Goal: Navigation & Orientation: Find specific page/section

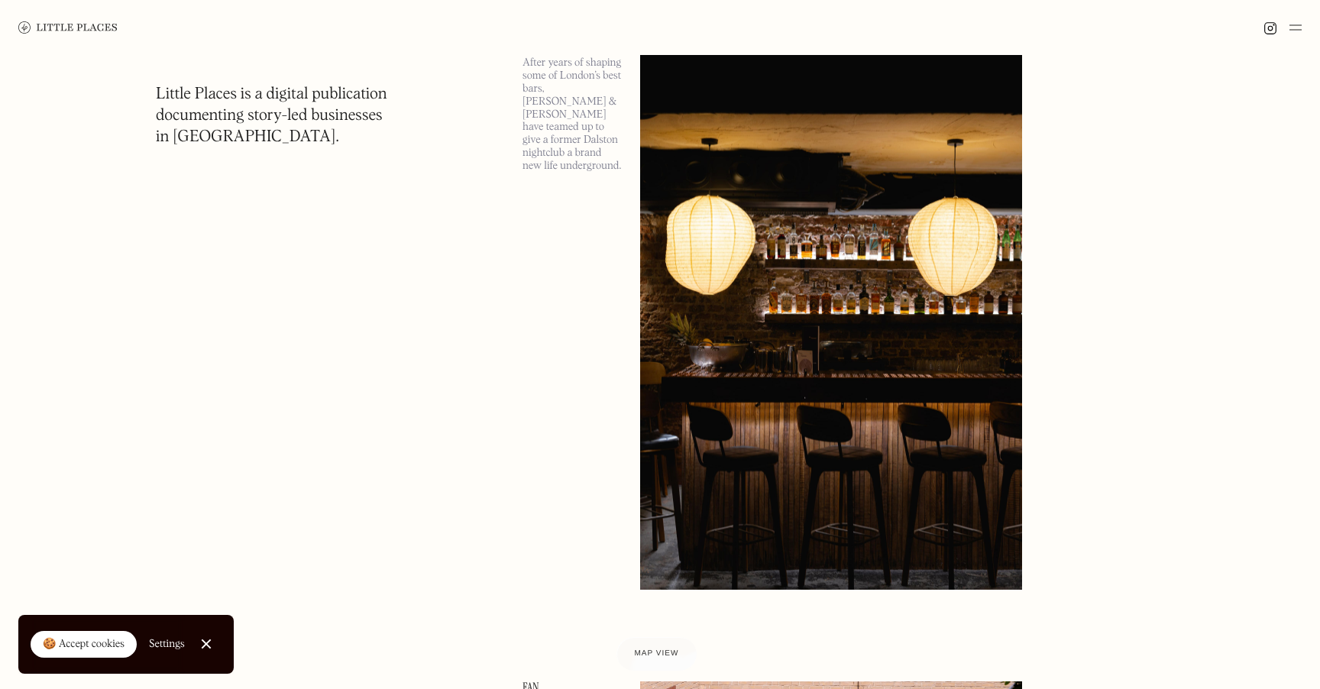
scroll to position [2978, 0]
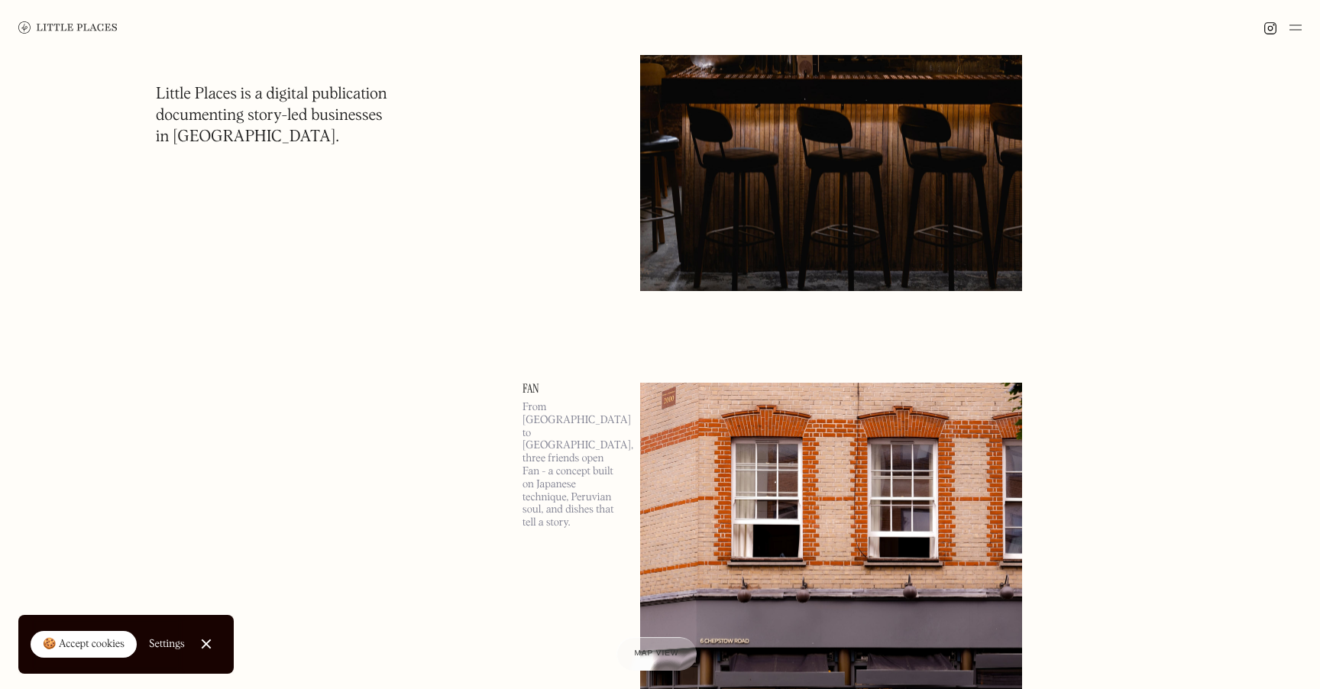
click at [85, 651] on div "🍪 Accept cookies" at bounding box center [84, 644] width 82 height 15
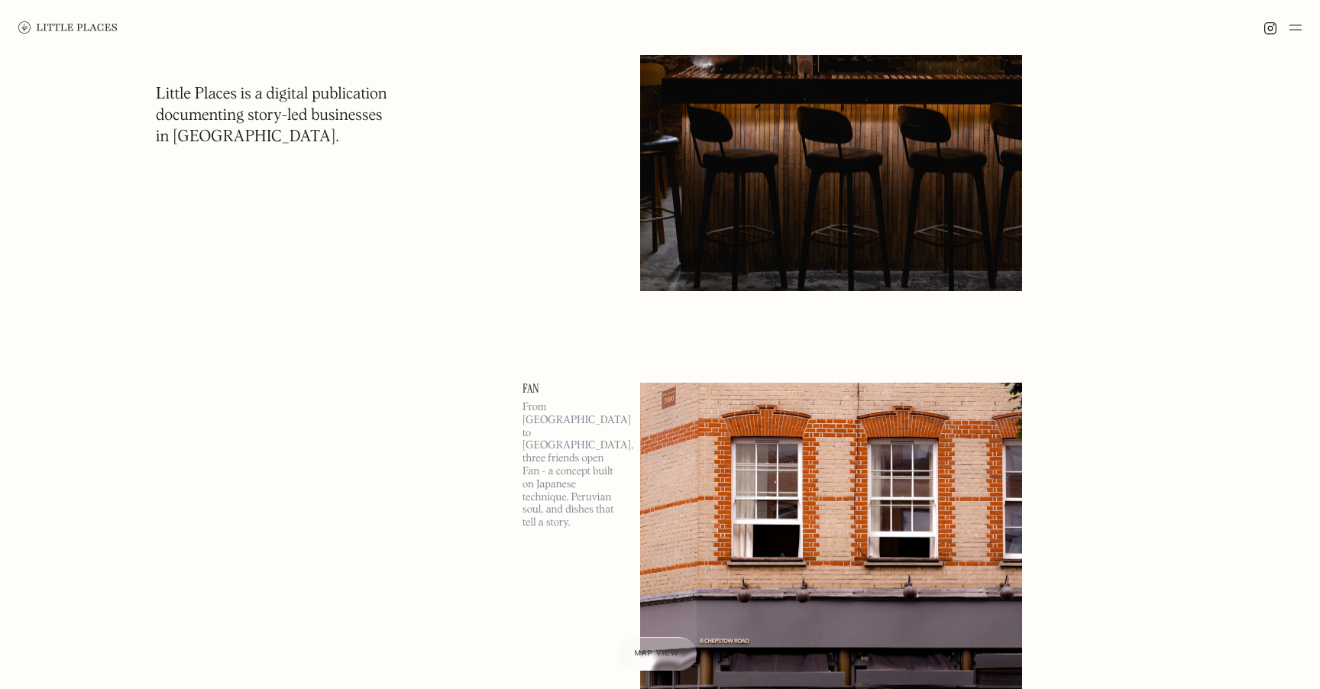
click at [1295, 16] on div at bounding box center [660, 27] width 1320 height 55
click at [1294, 22] on img at bounding box center [1295, 27] width 12 height 18
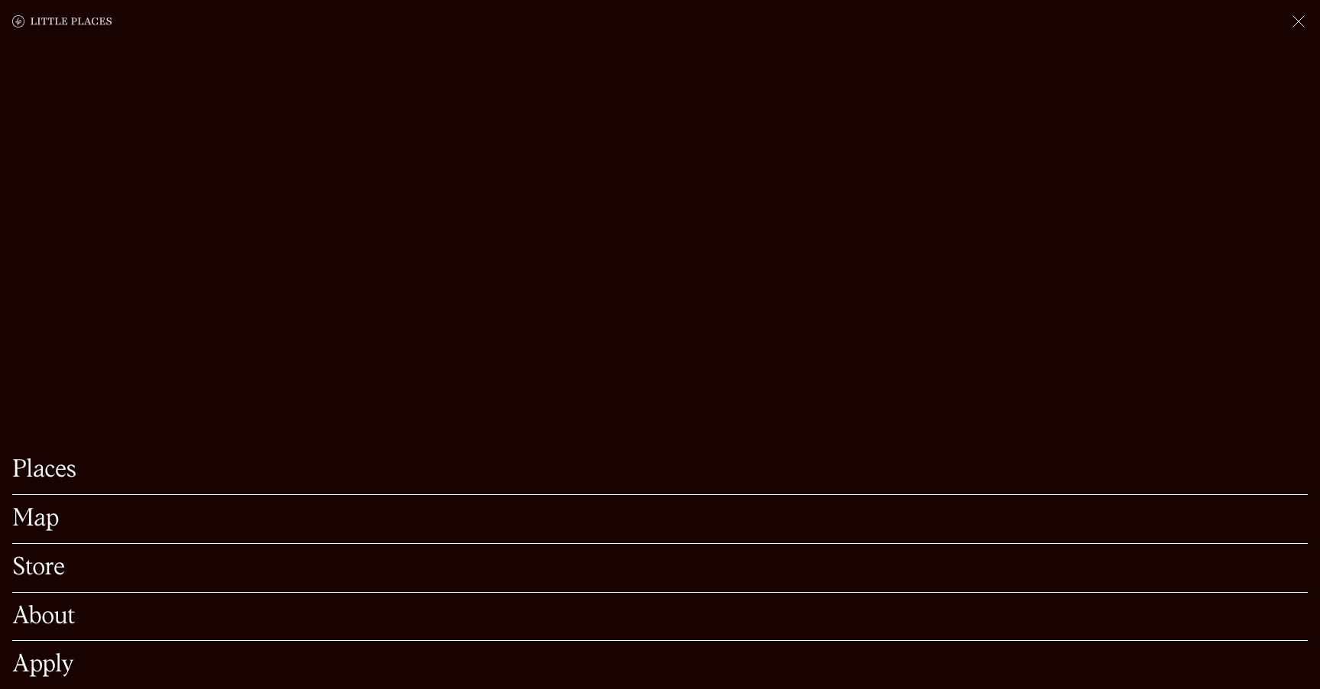
click at [37, 525] on link "Map" at bounding box center [659, 519] width 1295 height 24
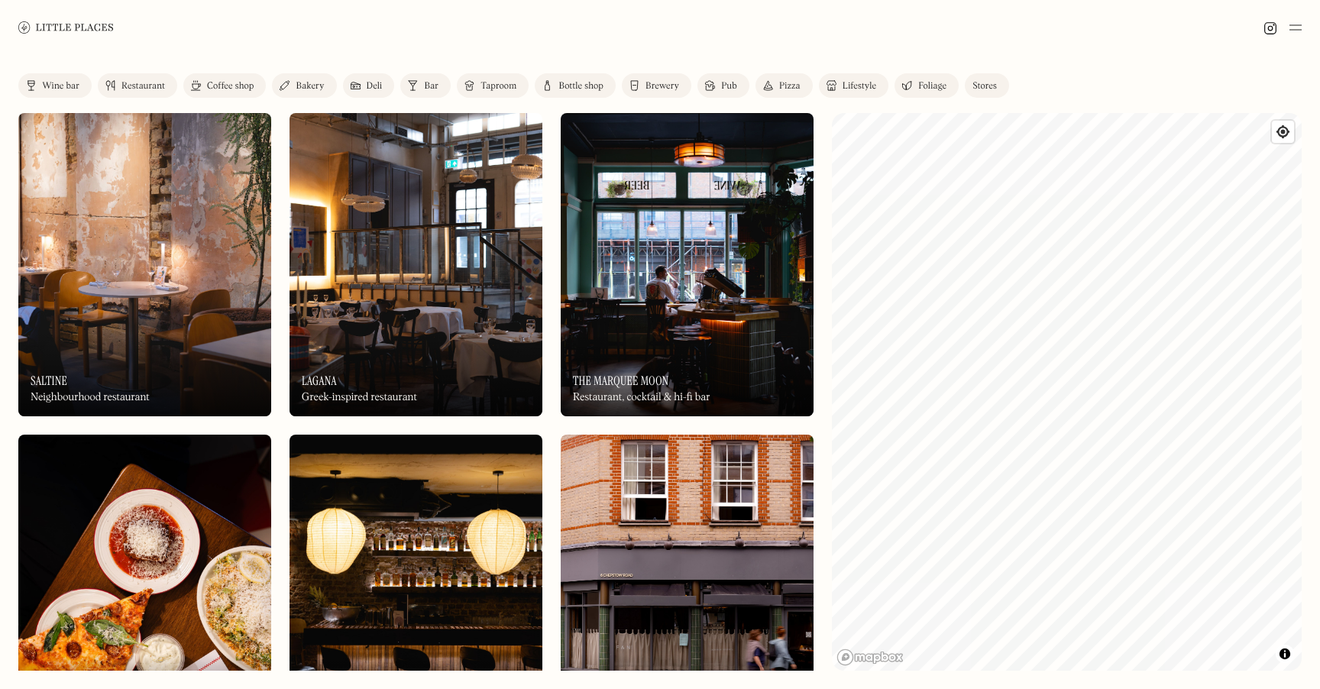
scroll to position [17, 0]
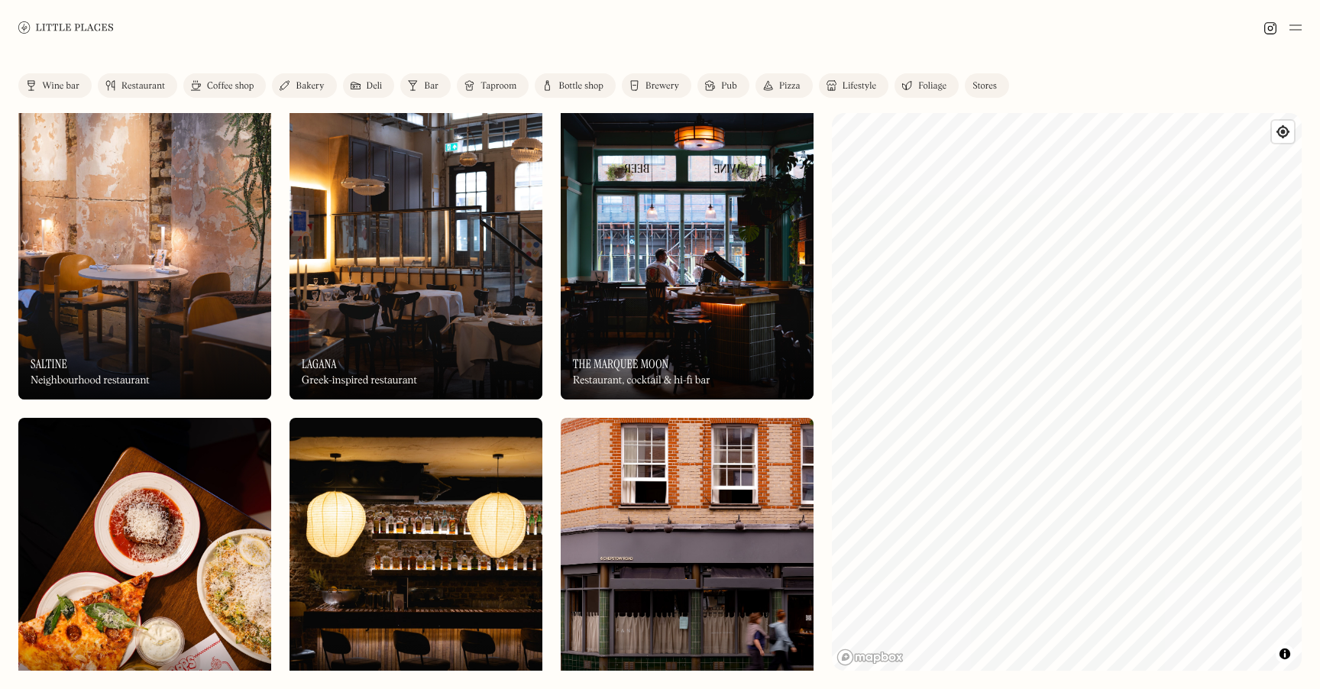
click at [1293, 34] on img at bounding box center [1295, 27] width 12 height 18
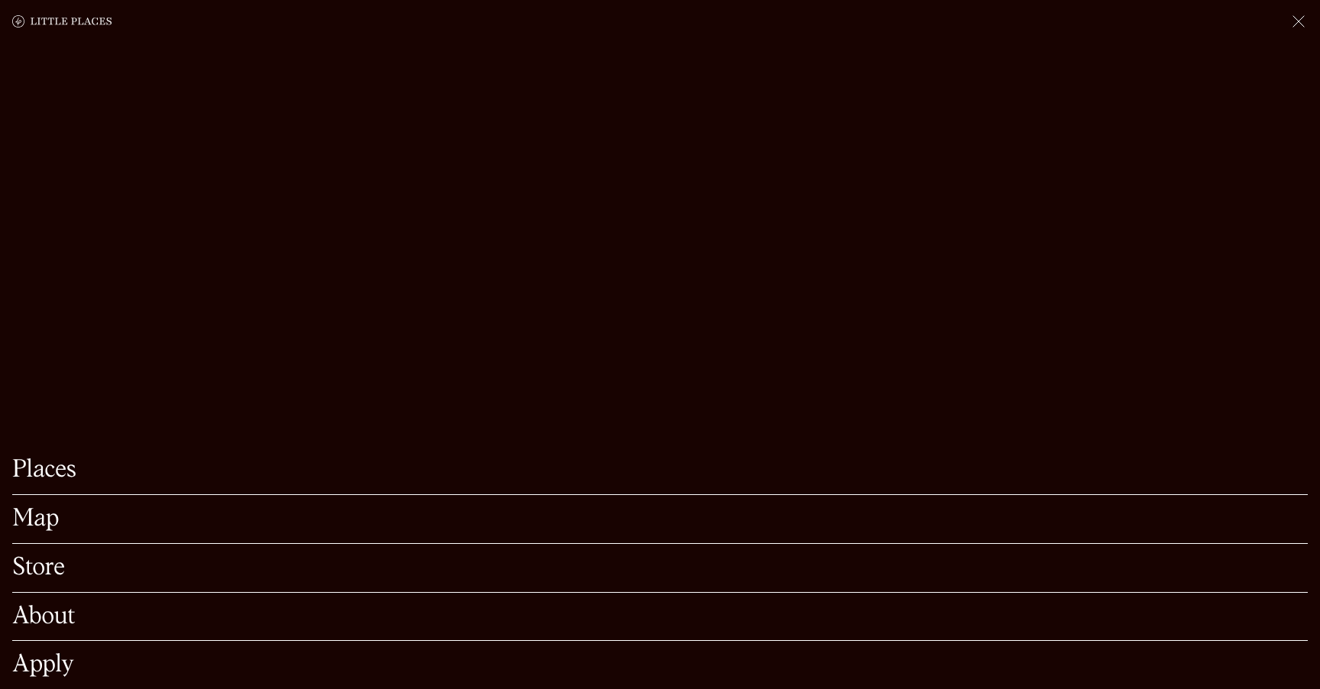
click at [60, 471] on link "Places" at bounding box center [659, 470] width 1295 height 24
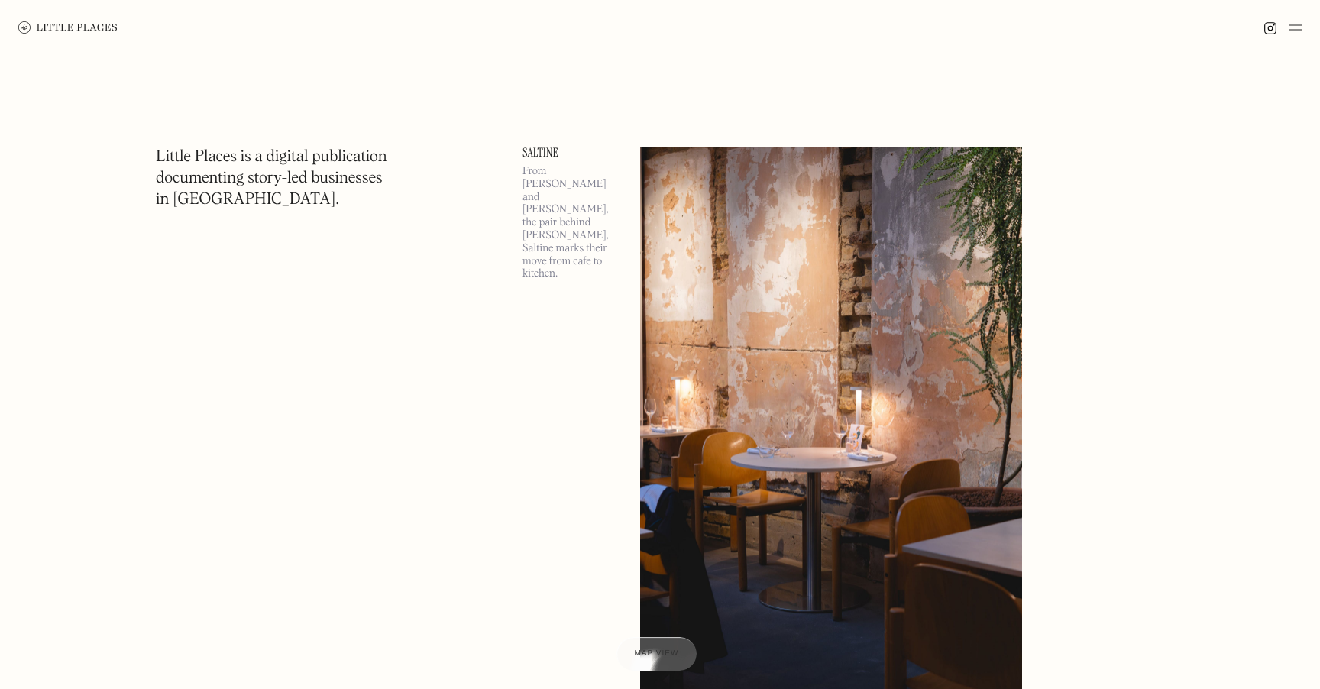
click at [1290, 25] on img at bounding box center [1295, 27] width 12 height 18
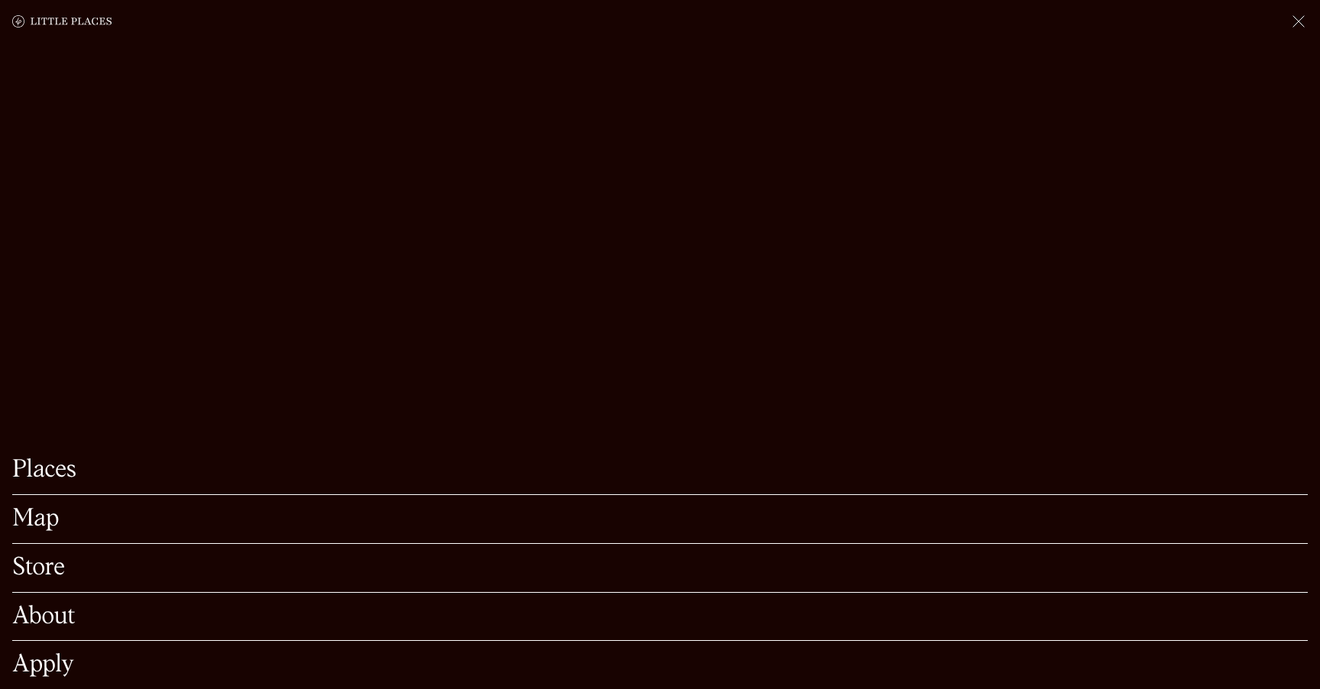
drag, startPoint x: 28, startPoint y: 506, endPoint x: 31, endPoint y: 516, distance: 10.4
click at [28, 506] on div "Map" at bounding box center [659, 519] width 1295 height 49
click at [32, 517] on link "Map" at bounding box center [659, 519] width 1295 height 24
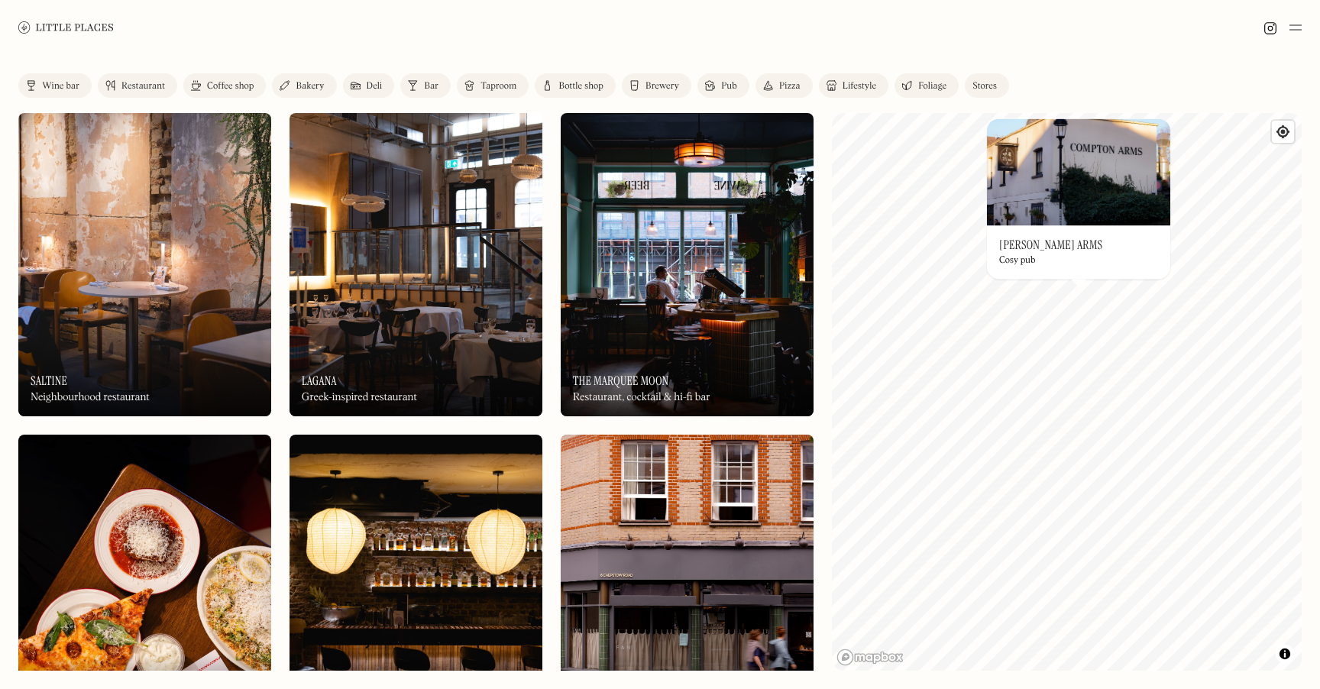
click at [1061, 162] on img at bounding box center [1078, 171] width 183 height 107
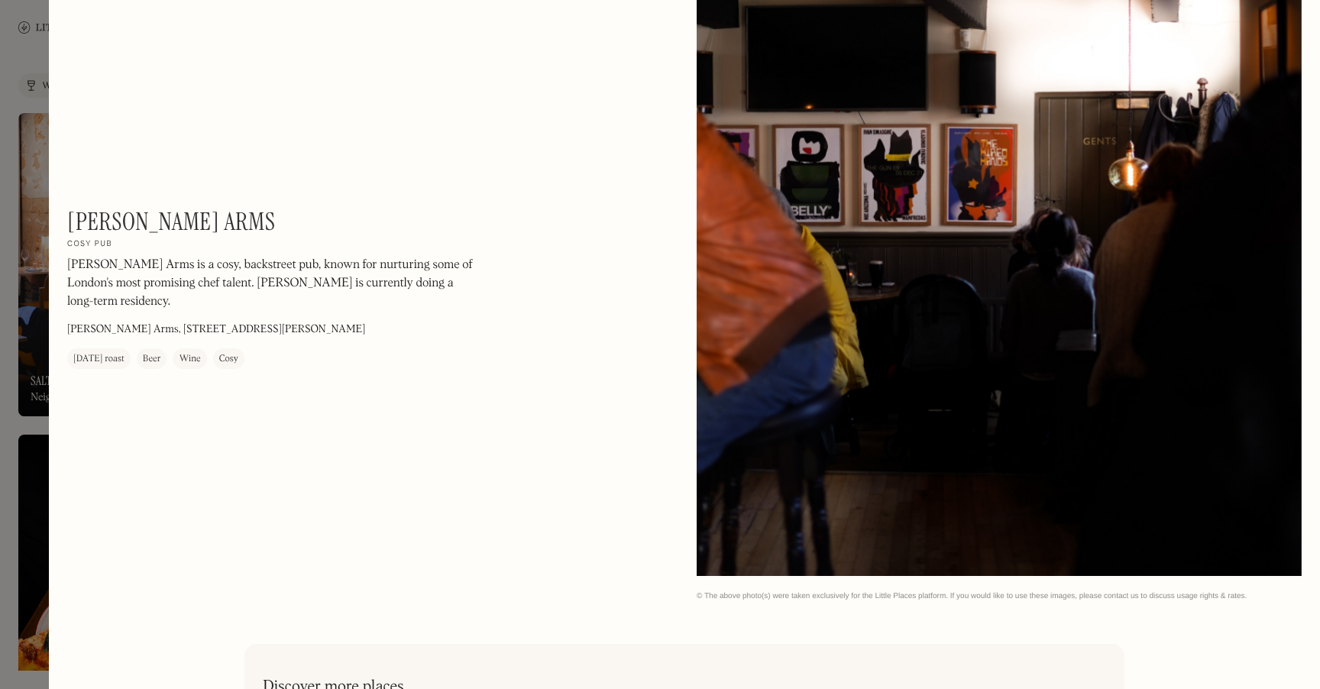
scroll to position [3564, 0]
